Goal: Navigation & Orientation: Find specific page/section

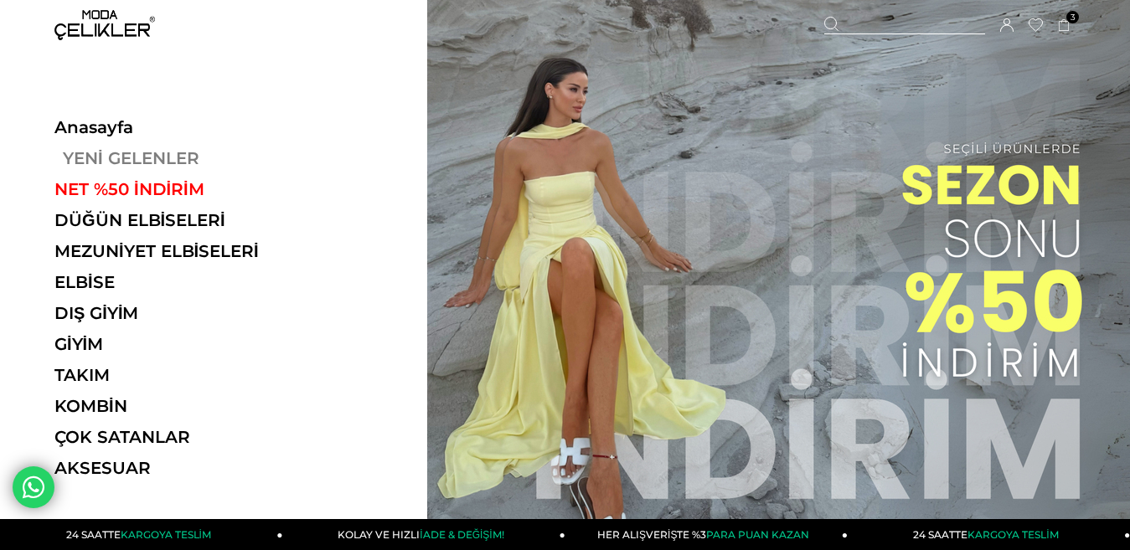
click at [168, 158] on link "YENİ GELENLER" at bounding box center [169, 158] width 230 height 20
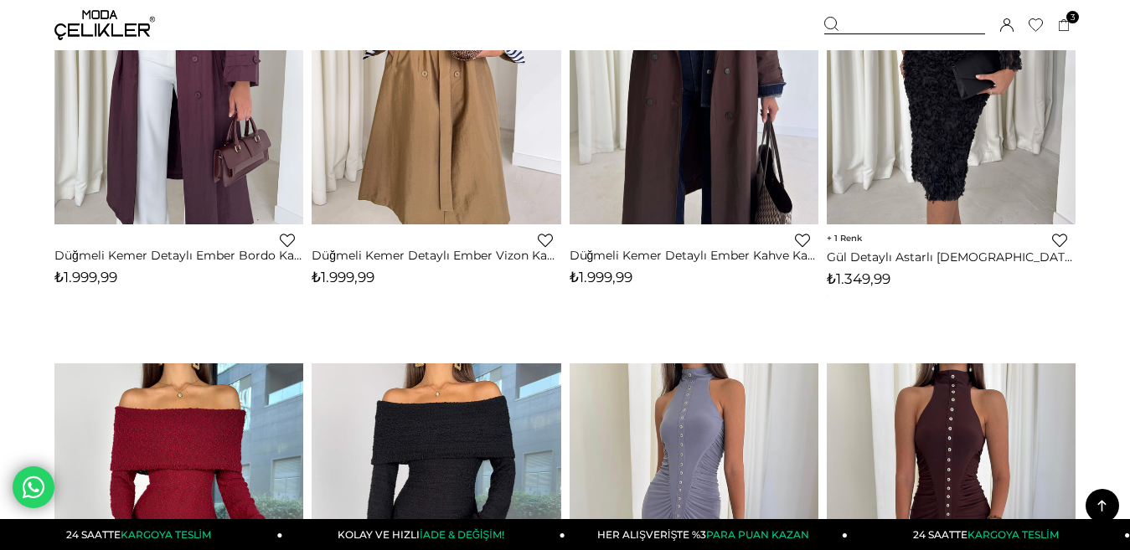
scroll to position [503, 0]
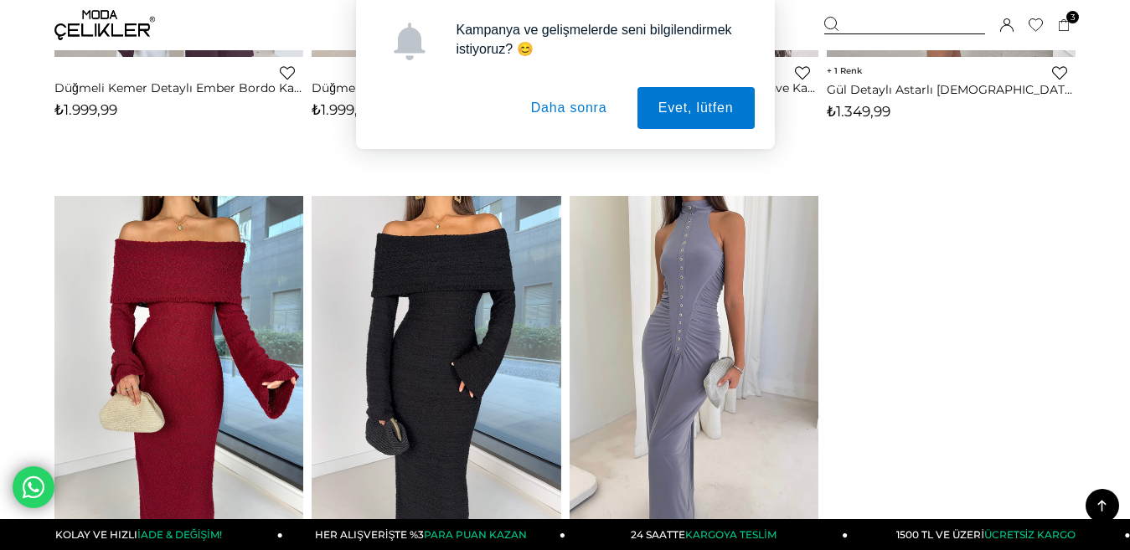
click at [561, 108] on button "Daha sonra" at bounding box center [569, 108] width 118 height 42
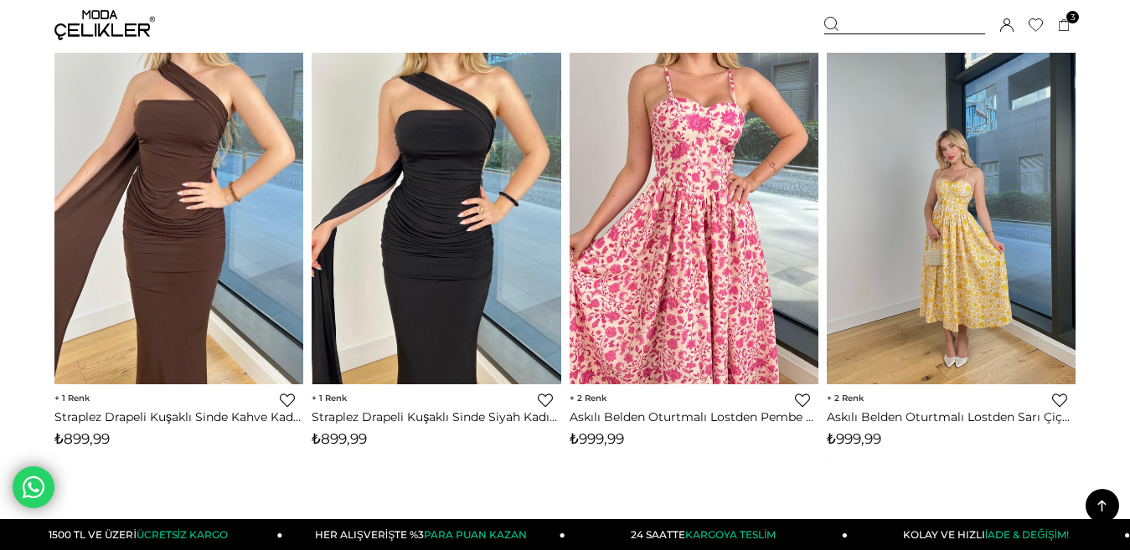
scroll to position [9468, 0]
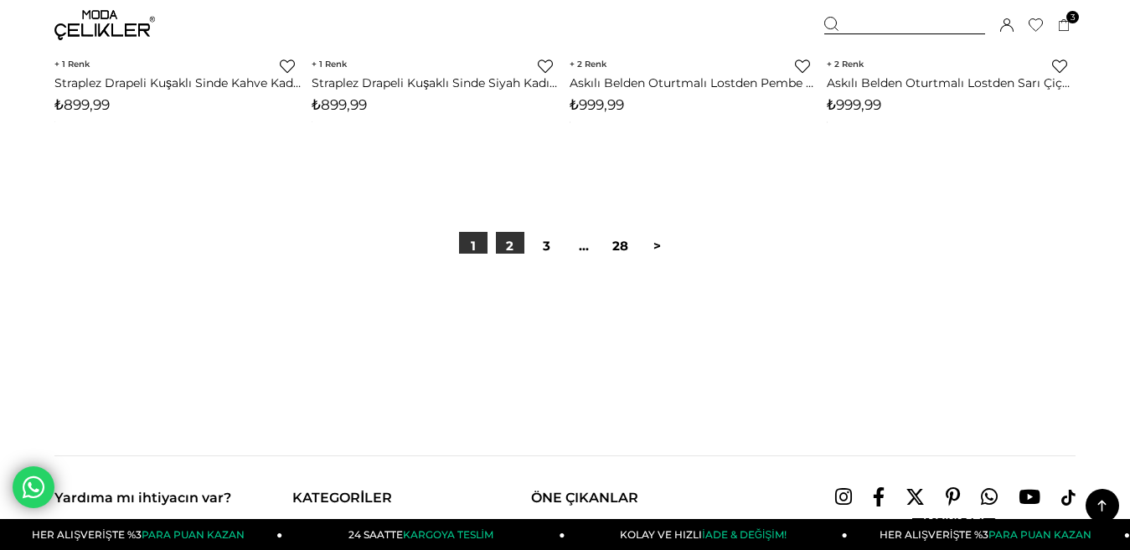
click at [506, 242] on link "2" at bounding box center [510, 246] width 28 height 28
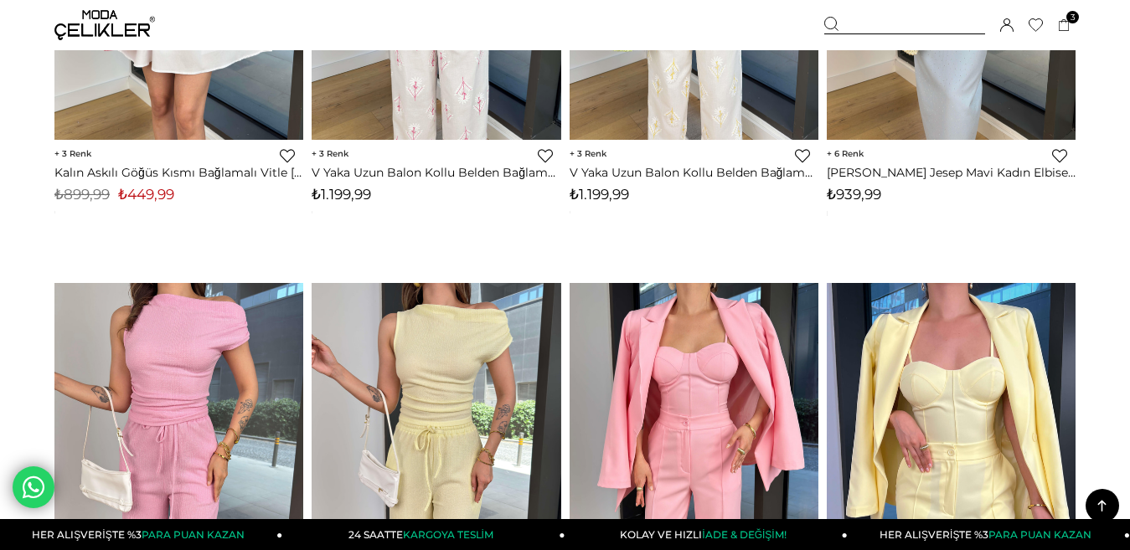
scroll to position [5865, 0]
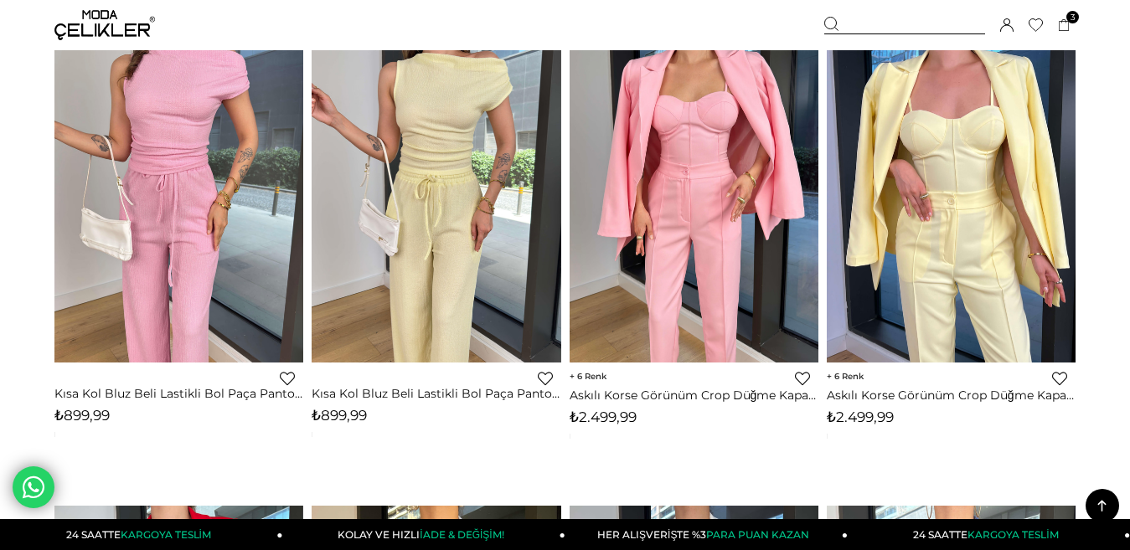
click at [1101, 503] on icon at bounding box center [1102, 506] width 8 height 12
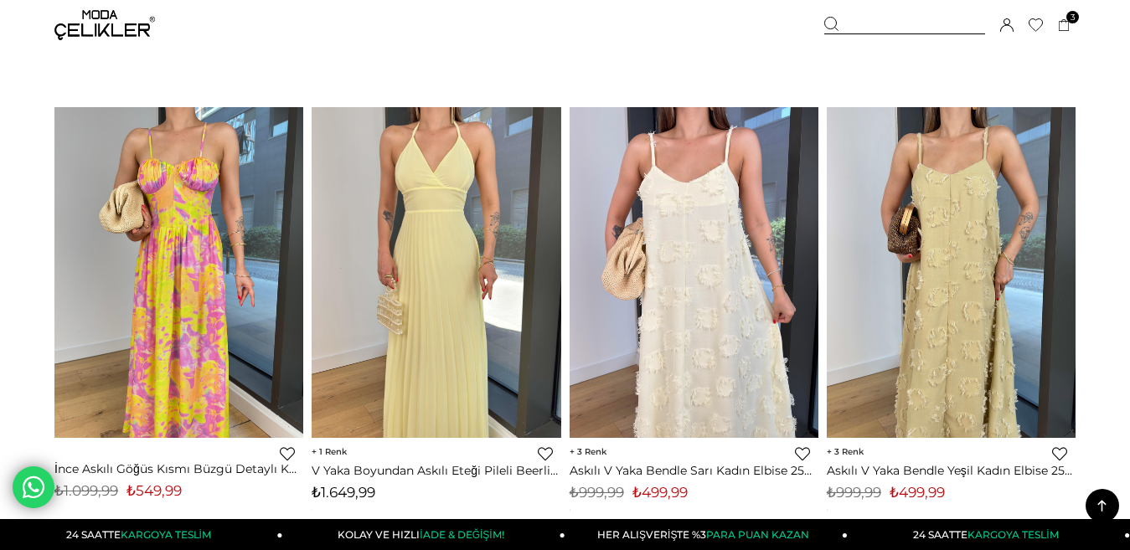
scroll to position [0, 0]
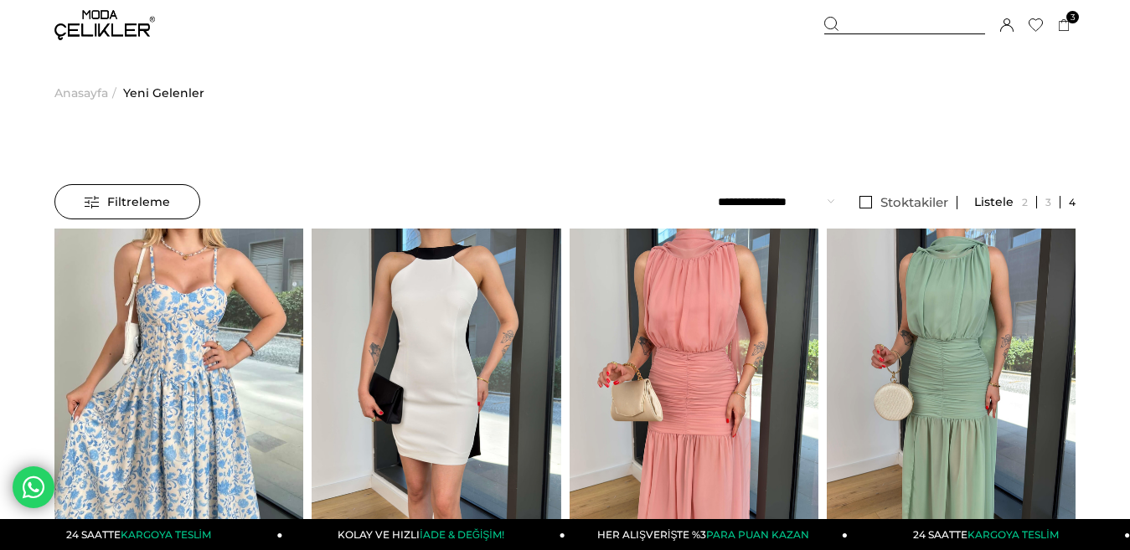
click at [121, 21] on img at bounding box center [104, 25] width 101 height 30
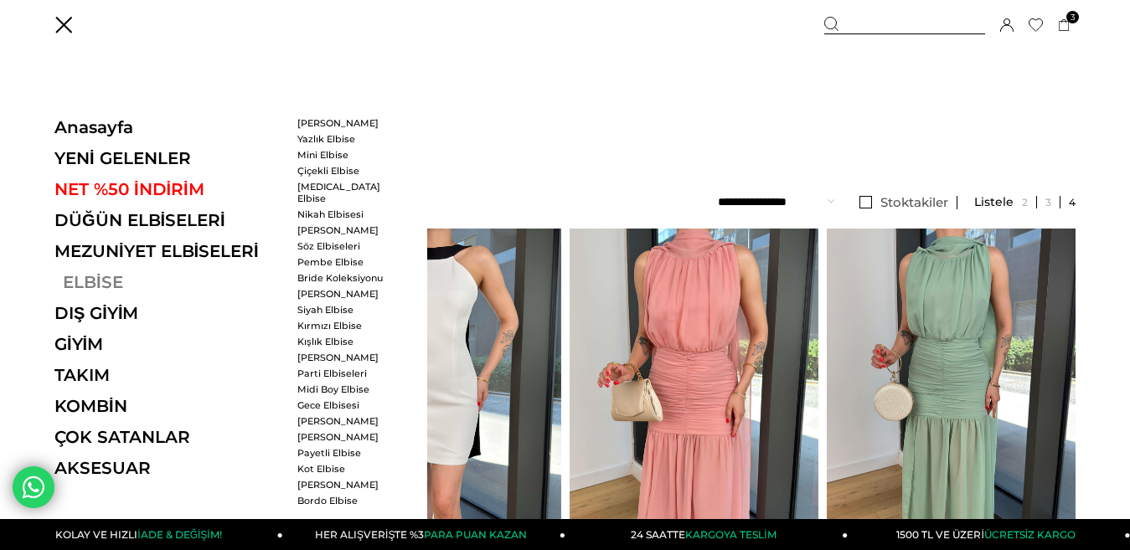
click at [96, 282] on link "ELBİSE" at bounding box center [169, 282] width 230 height 20
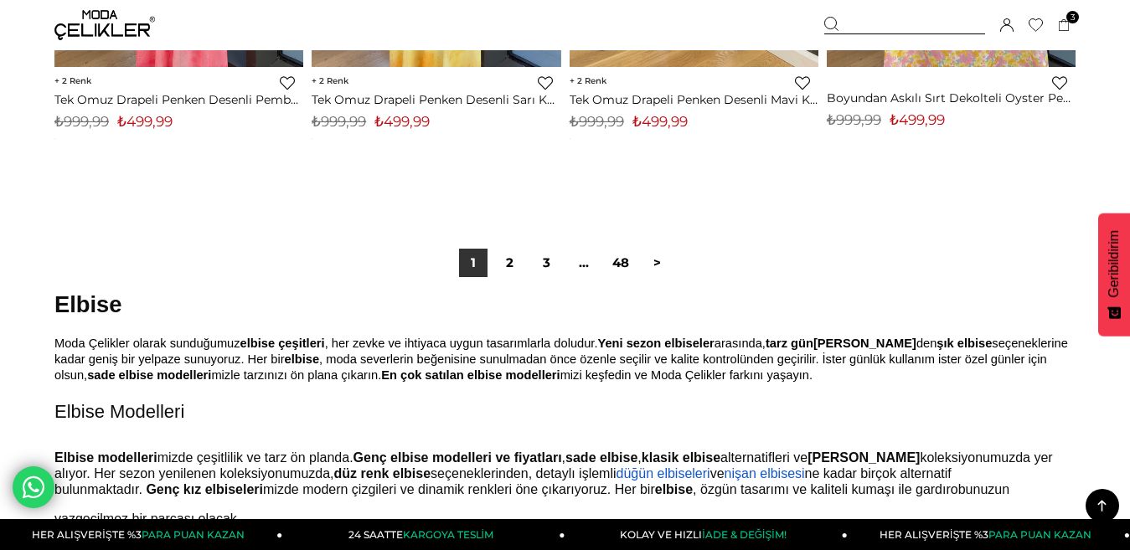
scroll to position [9468, 0]
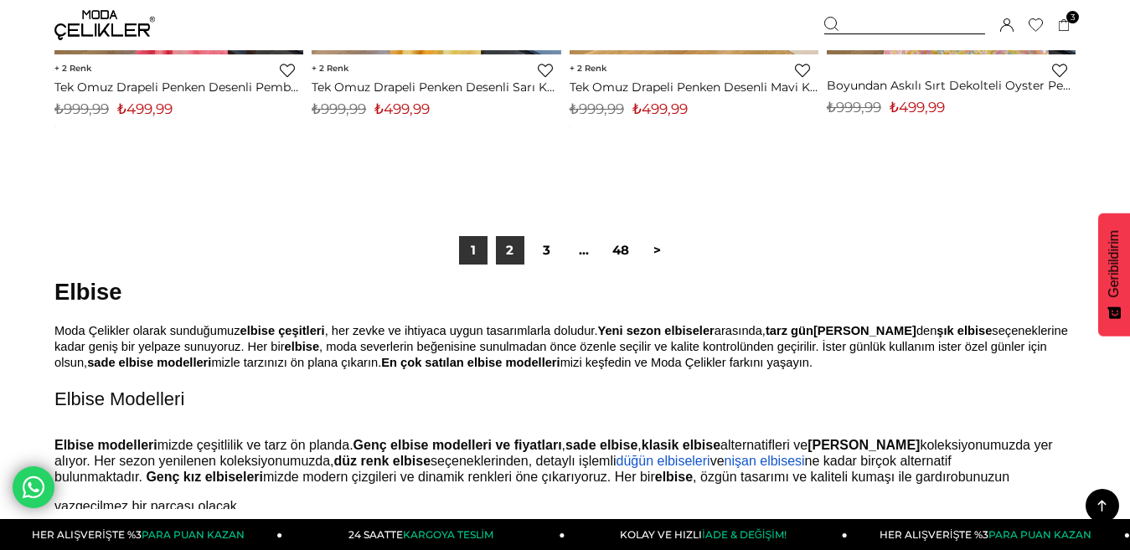
click at [502, 245] on link "2" at bounding box center [510, 250] width 28 height 28
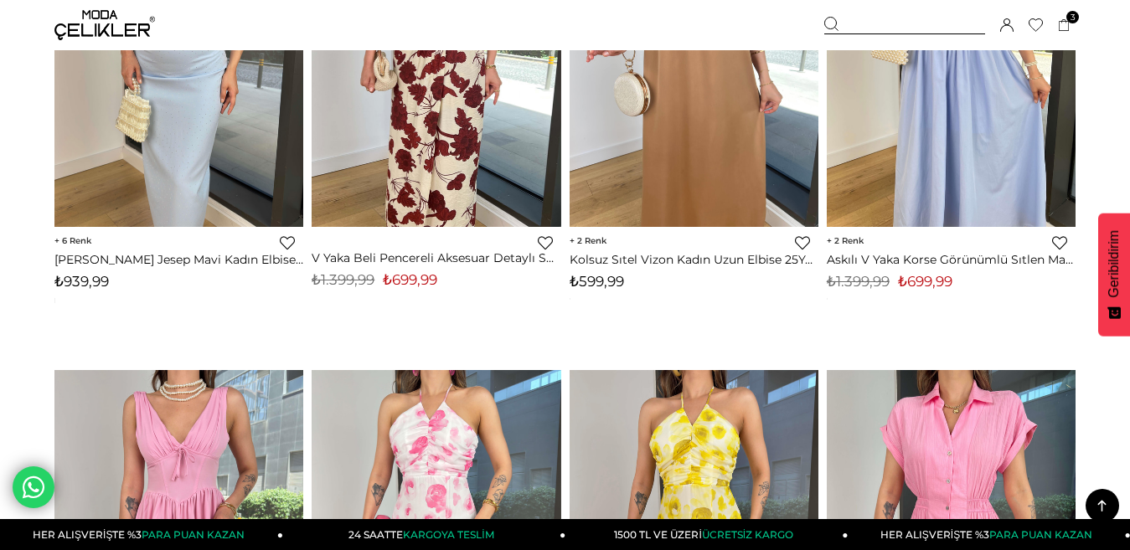
scroll to position [1592, 0]
